Goal: Find specific page/section: Find specific page/section

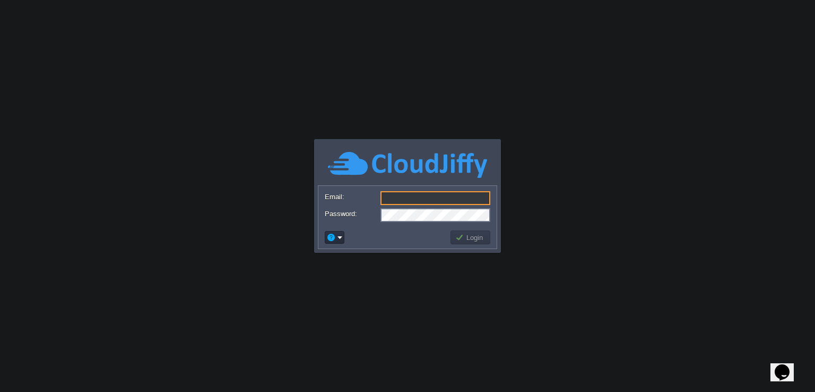
type input "[PERSON_NAME][EMAIL_ADDRESS][PERSON_NAME][DOMAIN_NAME]"
click at [512, 91] on body "Application Platform v.8.10.2 Email: [EMAIL_ADDRESS][PERSON_NAME][DOMAIN_NAME] …" at bounding box center [407, 196] width 815 height 392
click at [469, 238] on button "Login" at bounding box center [470, 237] width 31 height 10
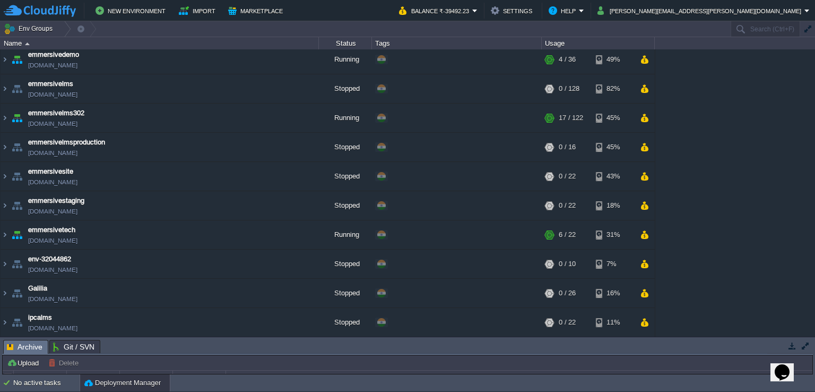
scroll to position [393, 0]
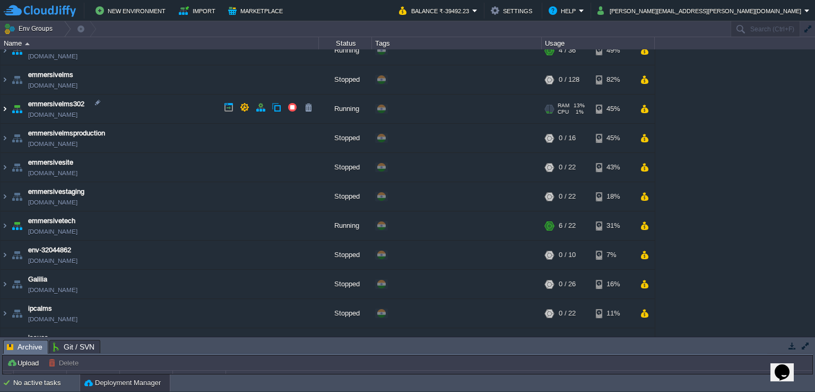
click at [4, 109] on img at bounding box center [5, 108] width 8 height 29
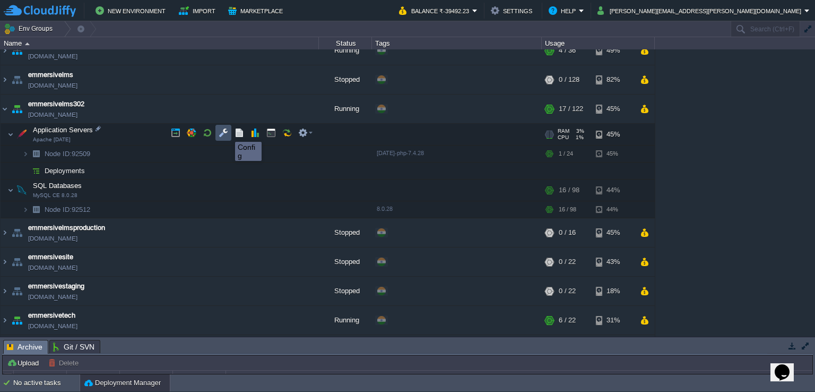
click at [227, 132] on button "button" at bounding box center [224, 133] width 10 height 10
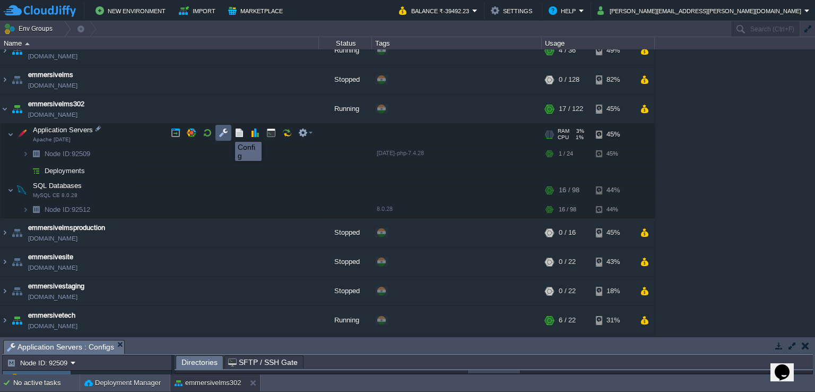
scroll to position [2, 0]
click at [795, 346] on button "button" at bounding box center [792, 346] width 10 height 10
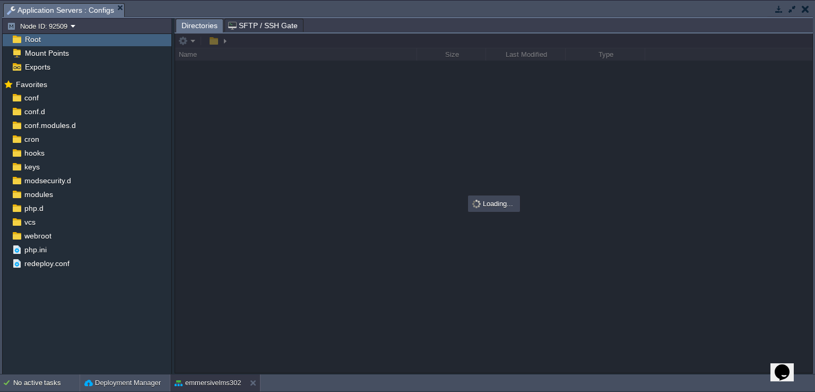
scroll to position [0, 0]
click at [45, 238] on span "webroot" at bounding box center [37, 237] width 31 height 10
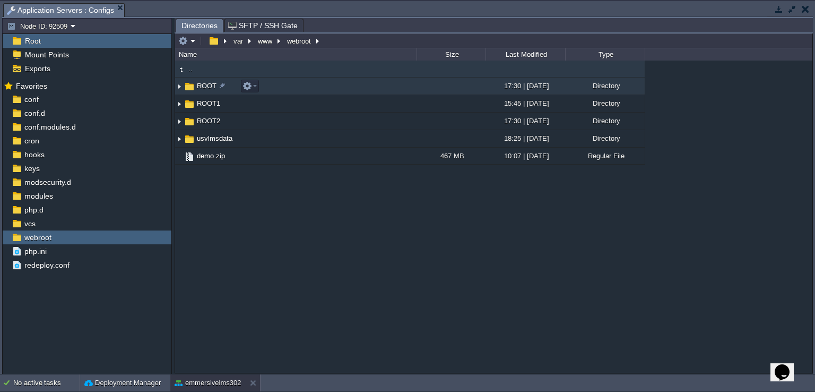
click at [190, 89] on img at bounding box center [190, 87] width 12 height 12
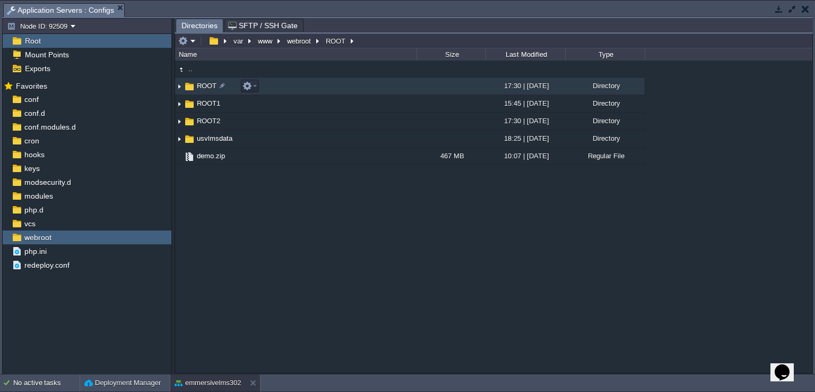
click at [190, 89] on img at bounding box center [190, 87] width 12 height 12
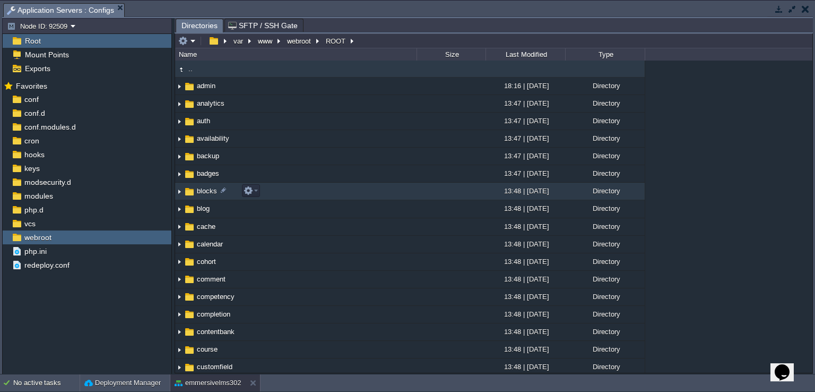
click at [193, 194] on img at bounding box center [190, 192] width 12 height 12
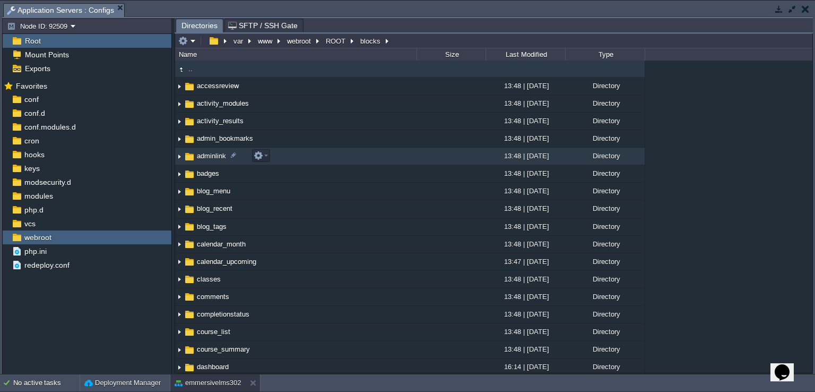
click at [191, 155] on img at bounding box center [190, 157] width 12 height 12
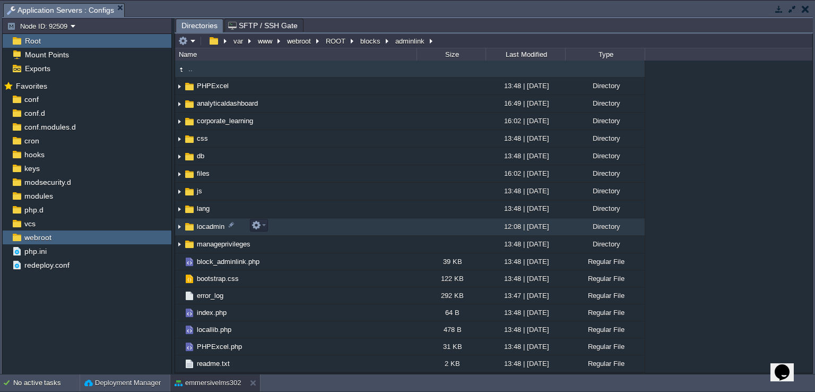
click at [189, 228] on img at bounding box center [190, 227] width 12 height 12
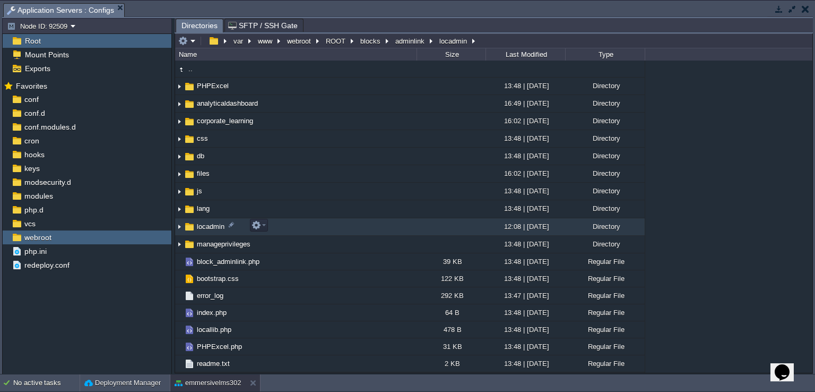
click at [189, 228] on img at bounding box center [190, 227] width 12 height 12
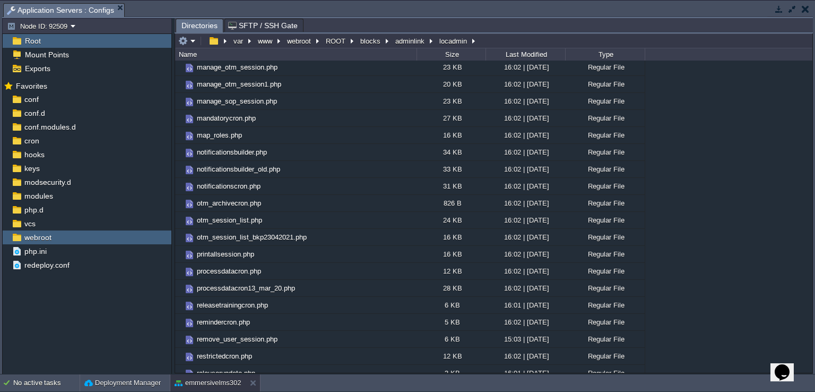
scroll to position [1589, 0]
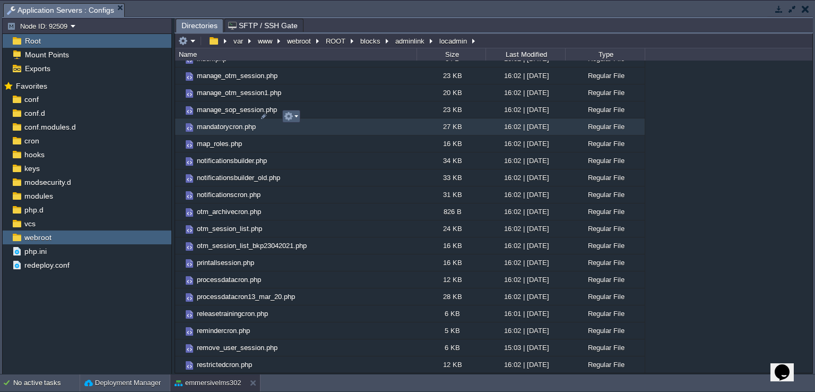
click at [295, 117] on em at bounding box center [291, 116] width 14 height 10
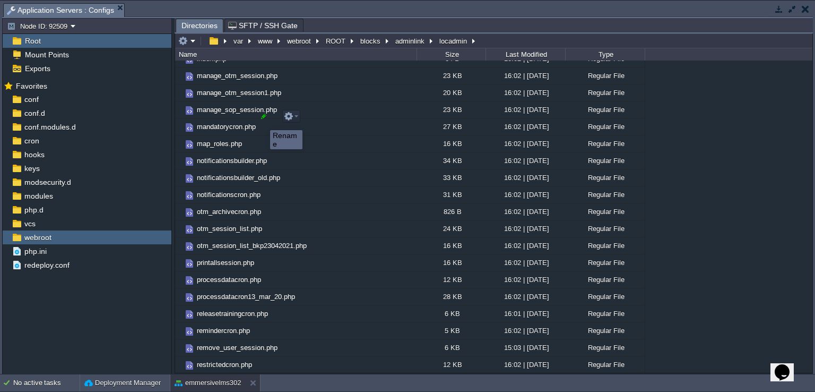
click at [262, 120] on div at bounding box center [264, 116] width 10 height 10
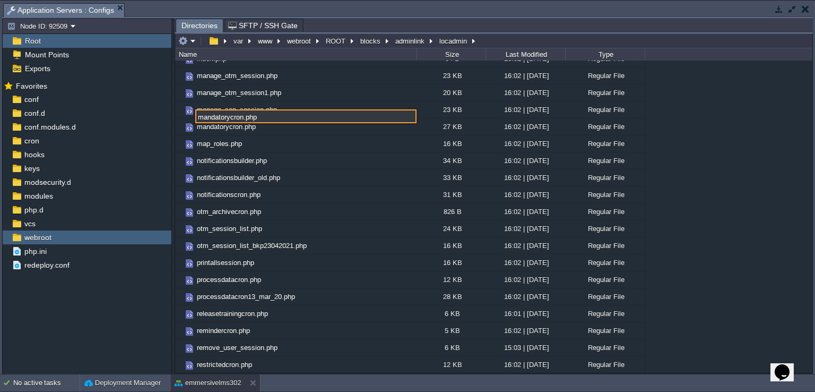
drag, startPoint x: 262, startPoint y: 120, endPoint x: 193, endPoint y: 123, distance: 69.0
click at [193, 123] on div ".. archivesopcron.php 812 B 16:02 | [DATE] Regular File assessmenttypeupdate.ph…" at bounding box center [493, 216] width 637 height 312
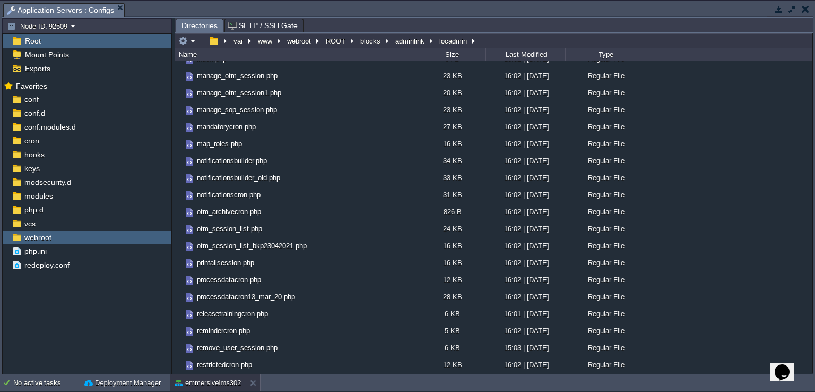
type input "/var/www/webroot/ROOT/blocks/adminlink/locadmin"
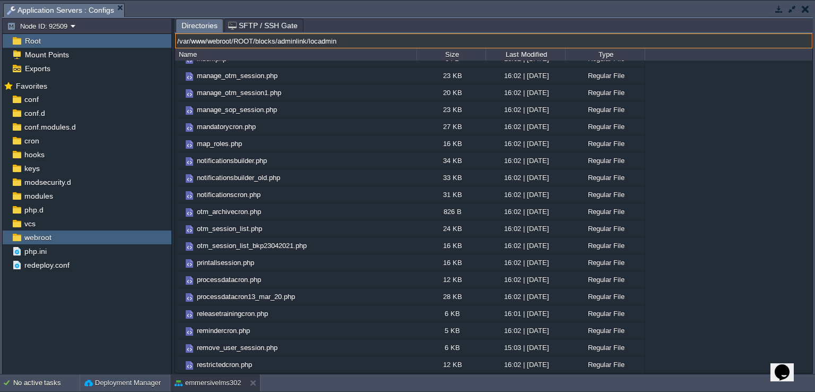
click at [378, 42] on input "/var/www/webroot/ROOT/blocks/adminlink/locadmin" at bounding box center [493, 40] width 637 height 15
click at [344, 41] on input "/var/www/webroot/ROOT/blocks/adminlink/locadmin" at bounding box center [493, 40] width 637 height 15
drag, startPoint x: 344, startPoint y: 41, endPoint x: 254, endPoint y: 45, distance: 90.3
click at [254, 45] on input "/var/www/webroot/ROOT/blocks/adminlink/locadmin" at bounding box center [493, 40] width 637 height 15
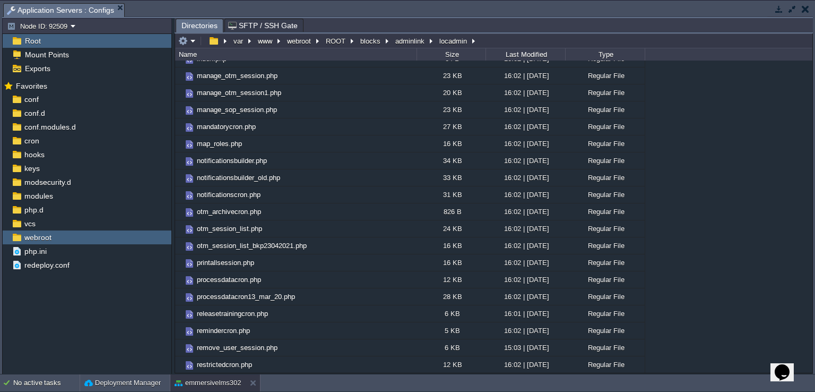
type input "/var/www/webroot/ROOT/blocks/adminlink/locadmin"
